Goal: Check status

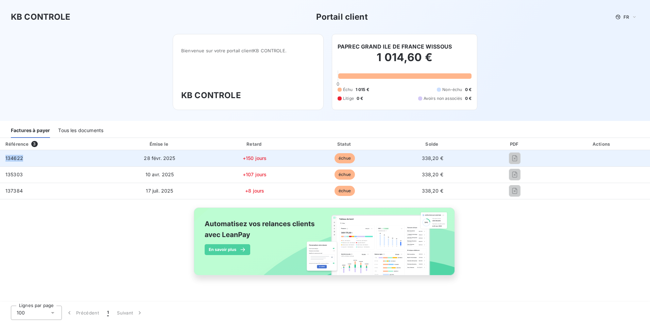
drag, startPoint x: 22, startPoint y: 159, endPoint x: 3, endPoint y: 157, distance: 18.8
click at [3, 157] on td "134622" at bounding box center [55, 158] width 110 height 16
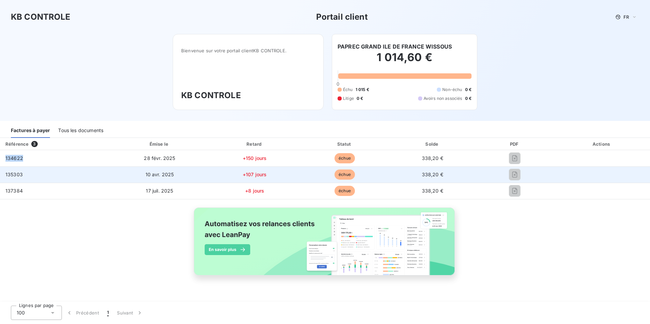
copy span "134622"
drag, startPoint x: 23, startPoint y: 177, endPoint x: 6, endPoint y: 177, distance: 17.7
click at [6, 177] on td "135303" at bounding box center [55, 175] width 110 height 16
copy span "135303"
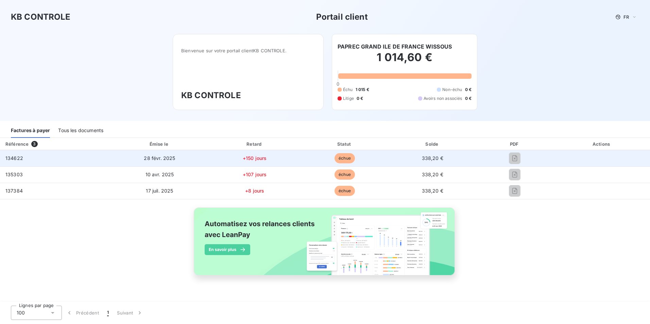
drag, startPoint x: 10, startPoint y: 161, endPoint x: 20, endPoint y: 156, distance: 11.4
click at [10, 161] on span "134622" at bounding box center [14, 158] width 18 height 6
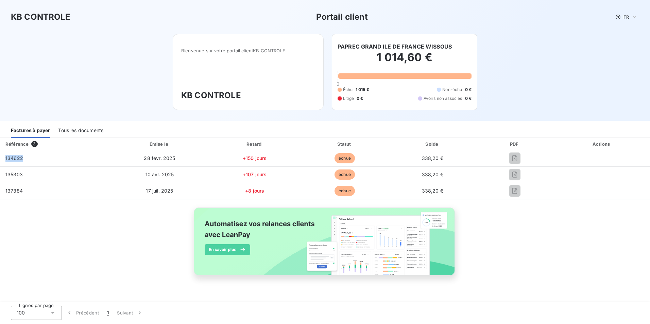
drag, startPoint x: 25, startPoint y: 160, endPoint x: -1, endPoint y: 157, distance: 26.6
click at [0, 157] on html "KB CONTROLE Portail client FR Bienvenue sur votre portail client KB CONTROLE . …" at bounding box center [325, 162] width 650 height 324
copy table "Référence 3 Émise le Retard Statut Solde PDF Actions 134622"
